Goal: Task Accomplishment & Management: Manage account settings

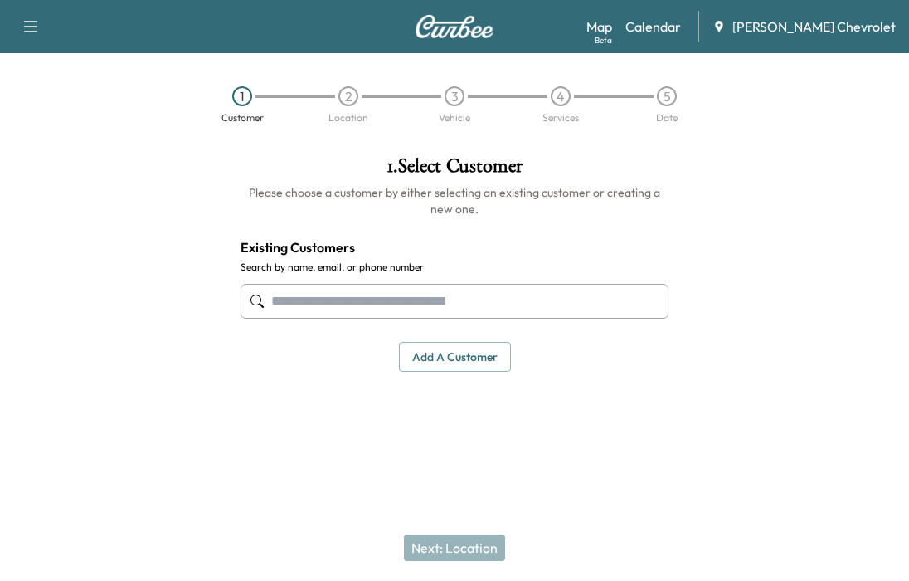
click at [681, 24] on link "Calendar" at bounding box center [653, 27] width 56 height 20
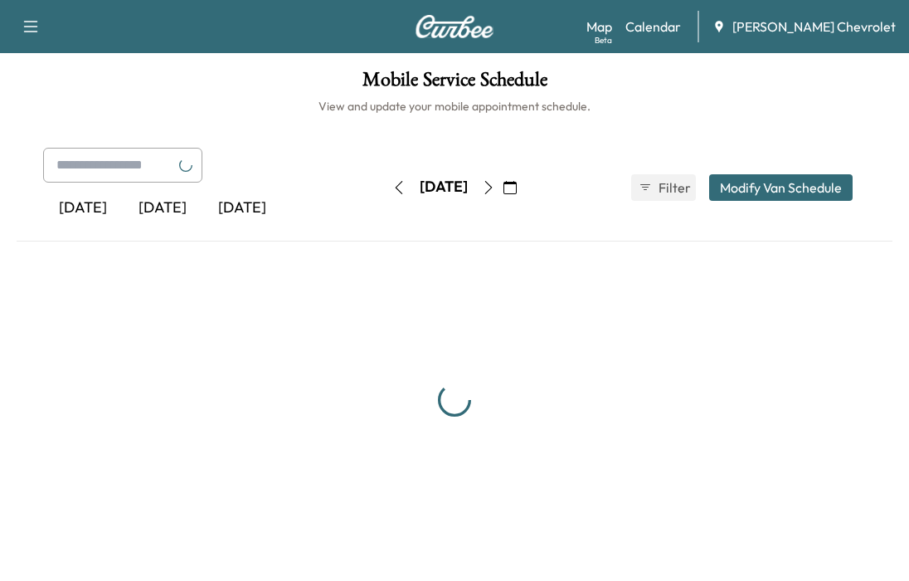
click at [495, 182] on icon "button" at bounding box center [488, 187] width 13 height 13
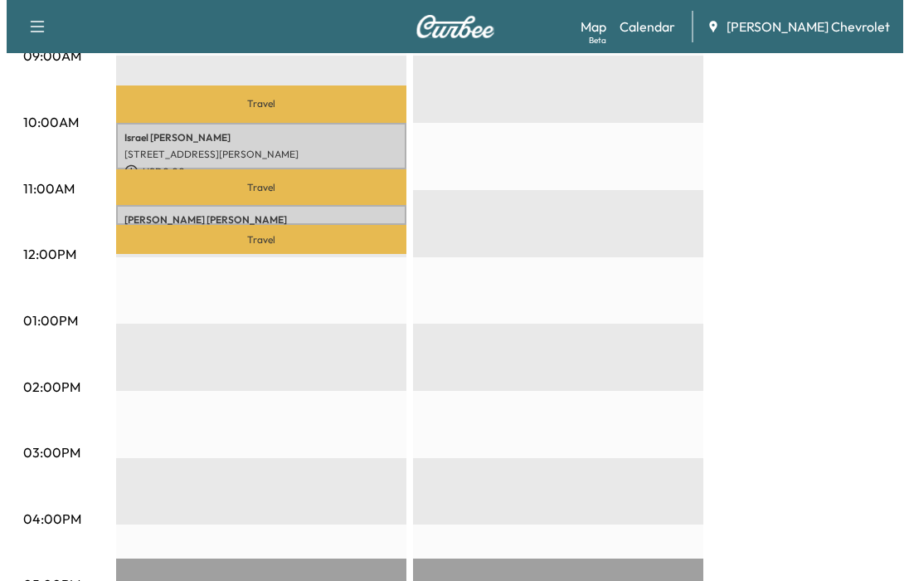
scroll to position [581, 0]
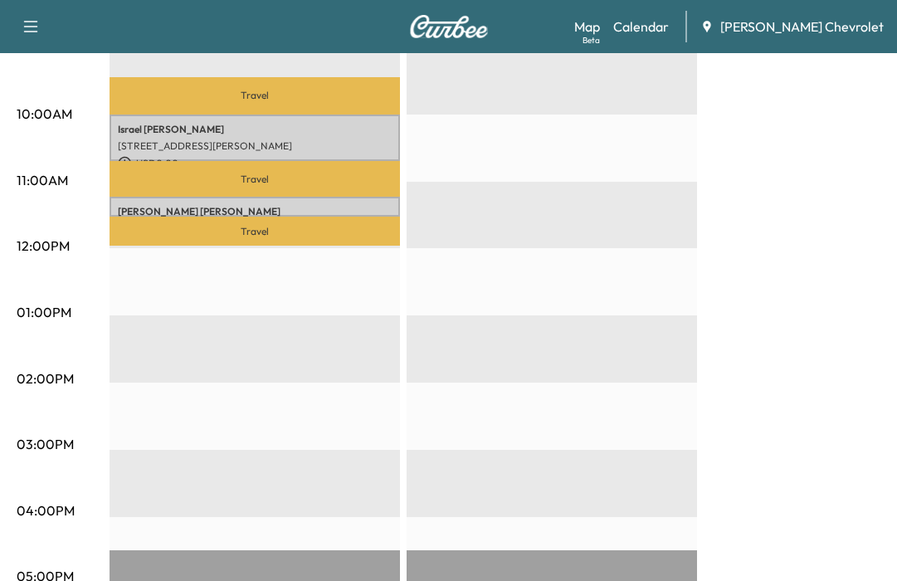
click at [814, 110] on div "BrightDrop Revenue $ 0.00 Work Time 60 mins Transit Time 92 mins Travel [GEOGRA…" at bounding box center [494, 296] width 770 height 1244
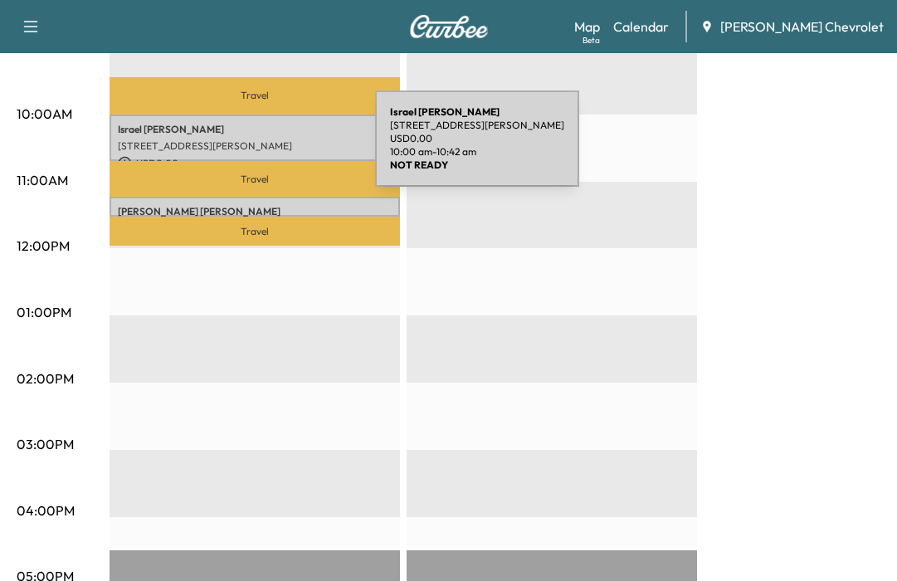
click at [248, 147] on p "[STREET_ADDRESS][PERSON_NAME]" at bounding box center [255, 145] width 274 height 13
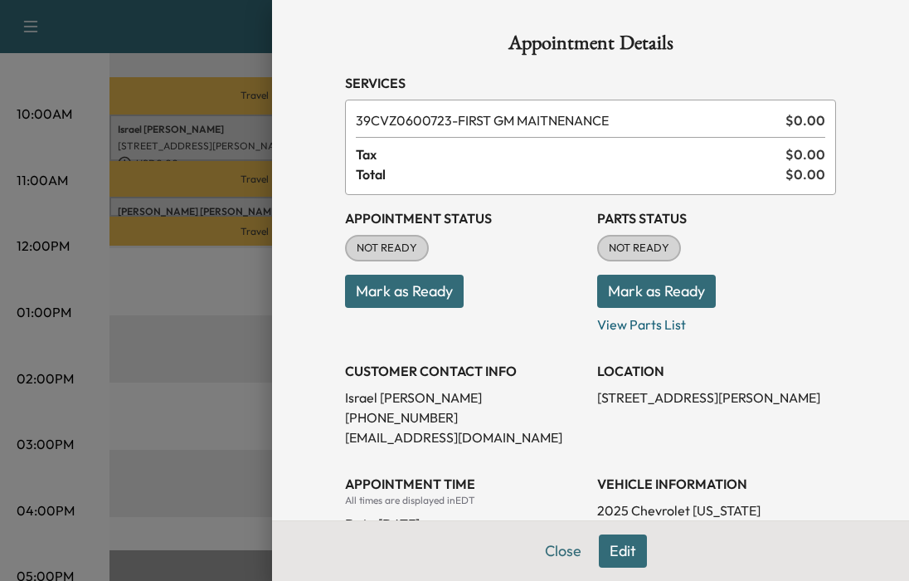
click at [394, 291] on button "Mark as Ready" at bounding box center [404, 291] width 119 height 33
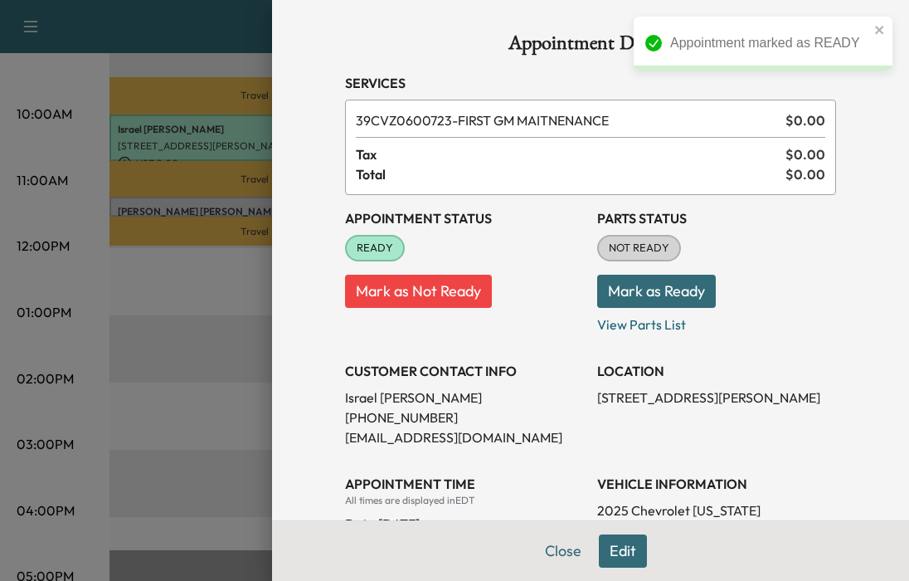
click at [644, 288] on button "Mark as Ready" at bounding box center [656, 291] width 119 height 33
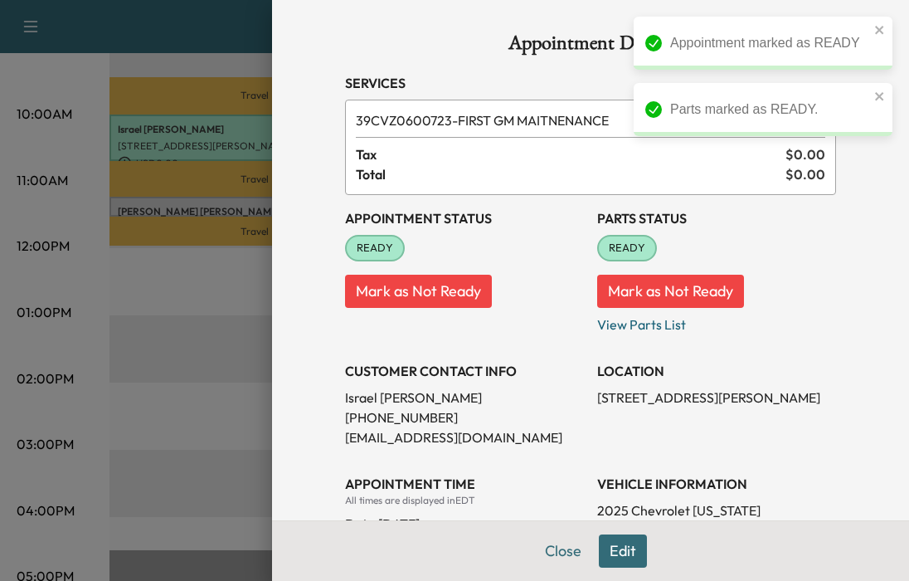
click at [551, 552] on button "Close" at bounding box center [563, 550] width 58 height 33
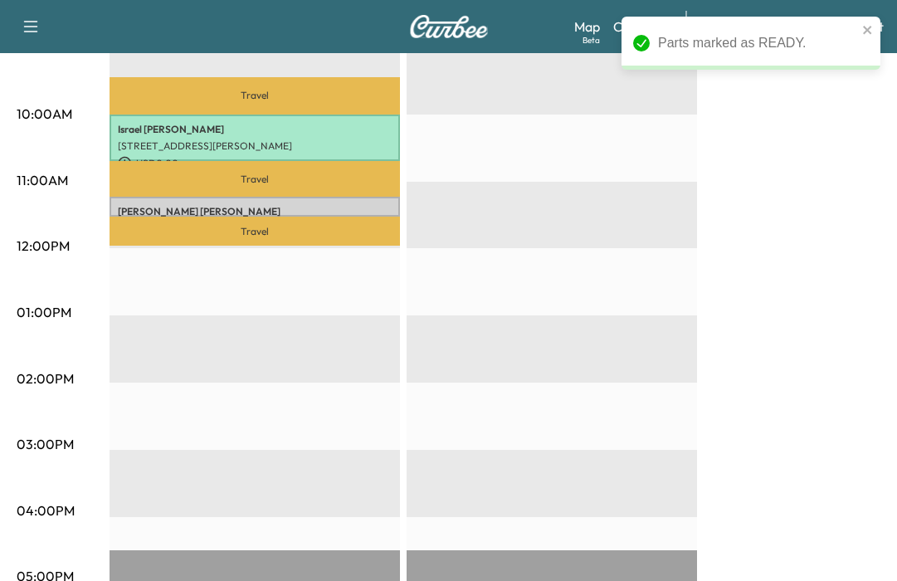
click at [227, 216] on p "Travel" at bounding box center [254, 230] width 290 height 29
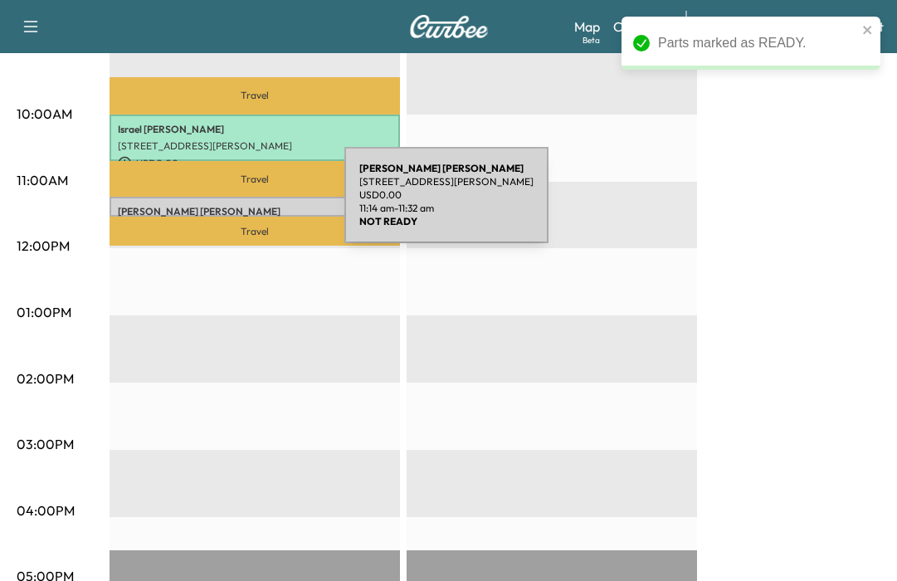
click at [219, 205] on p "[PERSON_NAME]" at bounding box center [255, 211] width 274 height 13
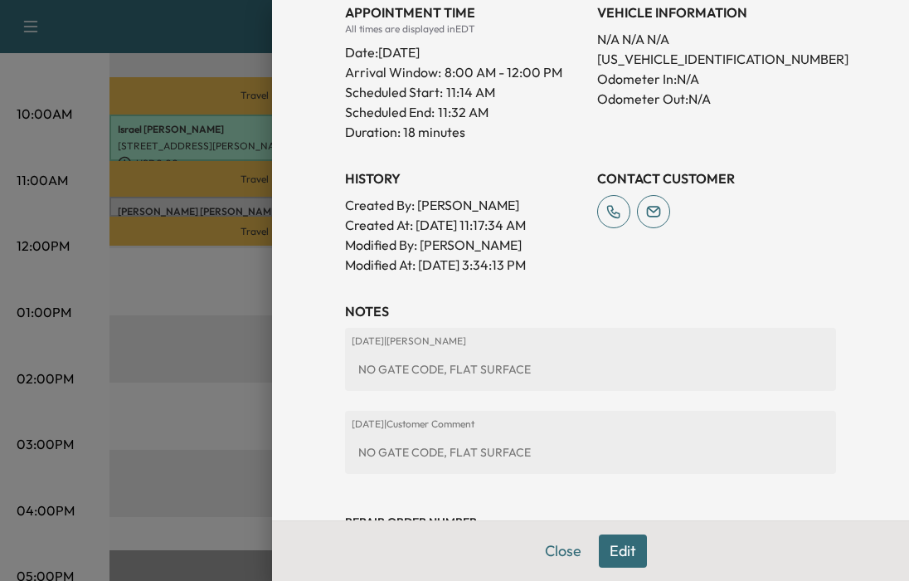
scroll to position [372, 0]
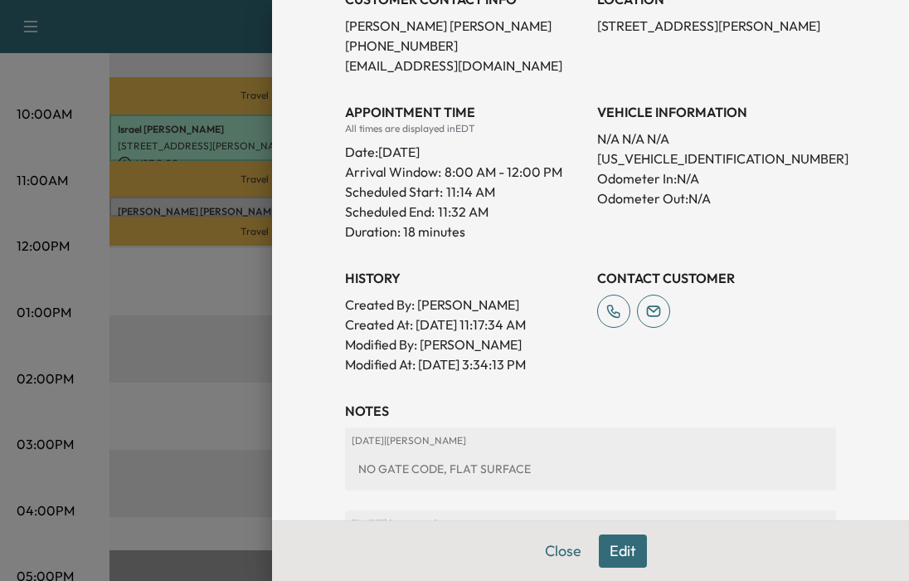
click at [678, 166] on p "[US_VEHICLE_IDENTIFICATION_NUMBER]" at bounding box center [716, 158] width 239 height 20
click at [668, 155] on p "[US_VEHICLE_IDENTIFICATION_NUMBER]" at bounding box center [716, 158] width 239 height 20
copy p "[US_VEHICLE_IDENTIFICATION_NUMBER]"
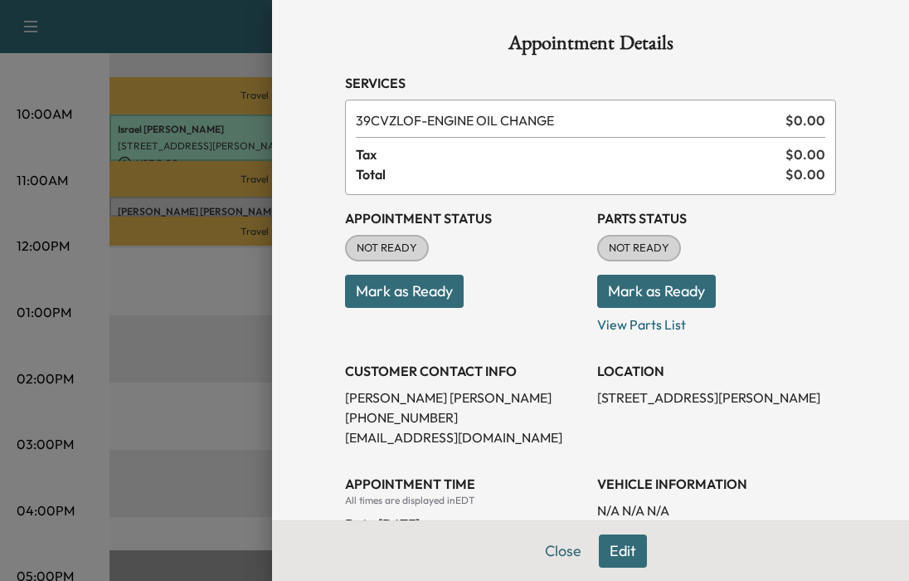
click at [422, 293] on button "Mark as Ready" at bounding box center [404, 291] width 119 height 33
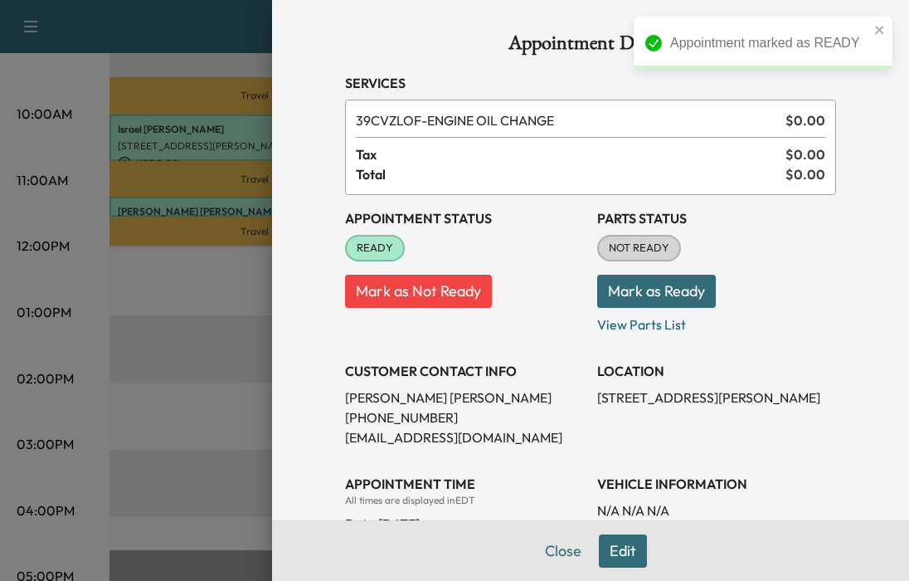
click at [644, 290] on button "Mark as Ready" at bounding box center [656, 291] width 119 height 33
